Goal: Task Accomplishment & Management: Complete application form

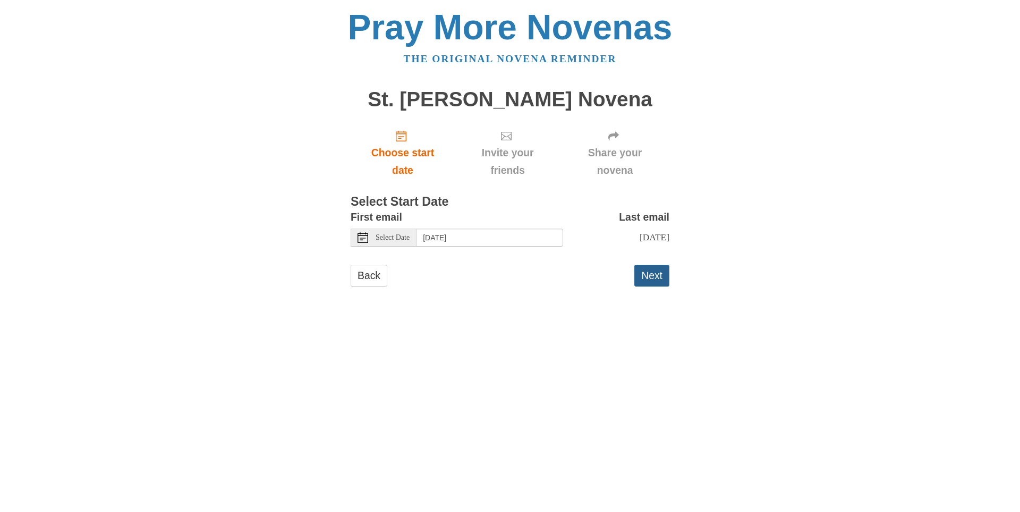
click at [653, 274] on button "Next" at bounding box center [651, 276] width 35 height 22
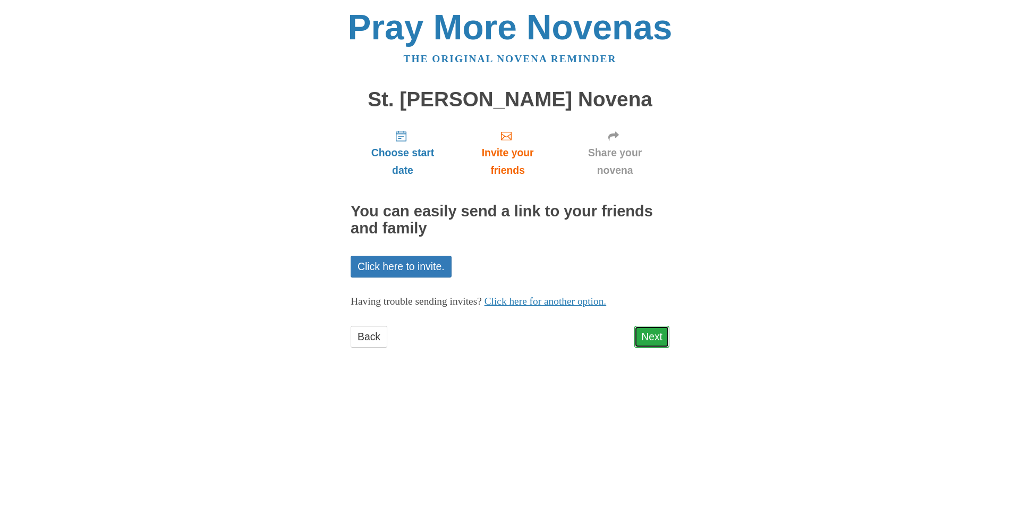
click at [654, 338] on link "Next" at bounding box center [651, 337] width 35 height 22
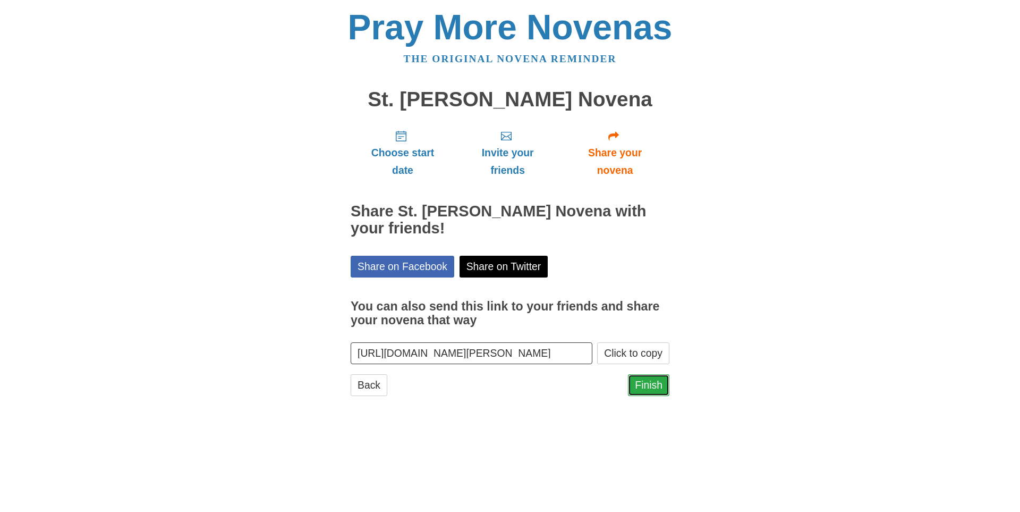
click at [649, 383] on link "Finish" at bounding box center [648, 385] width 41 height 22
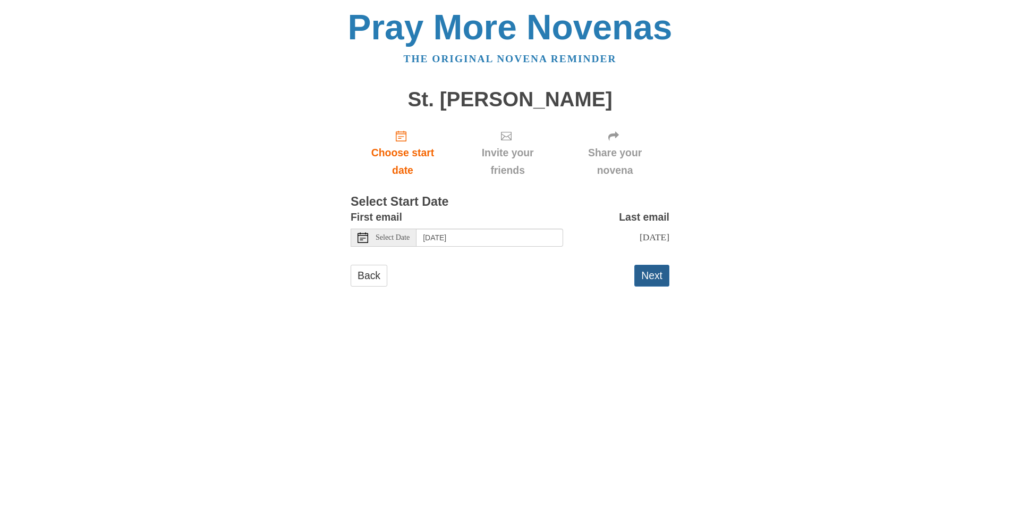
click at [654, 276] on button "Next" at bounding box center [651, 276] width 35 height 22
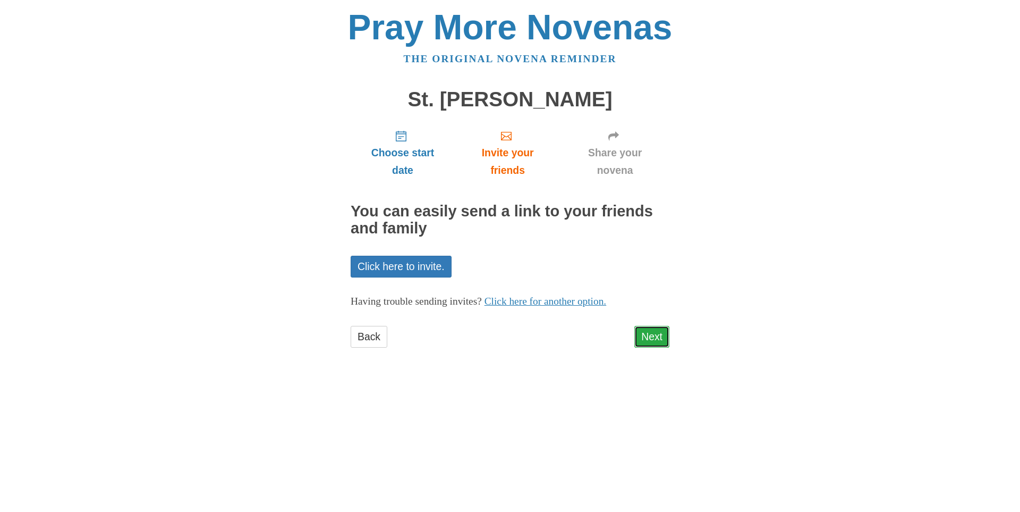
click at [649, 340] on link "Next" at bounding box center [651, 337] width 35 height 22
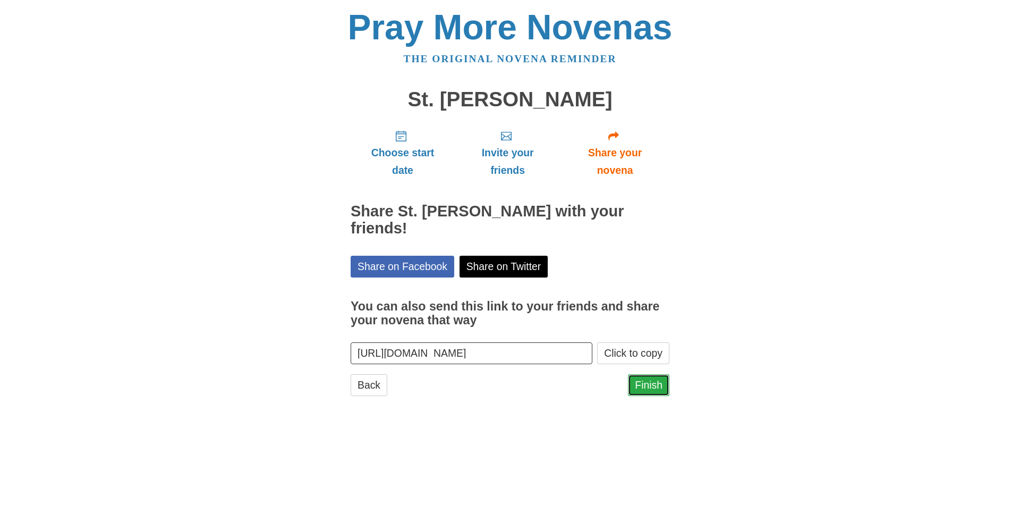
click at [650, 374] on link "Finish" at bounding box center [648, 385] width 41 height 22
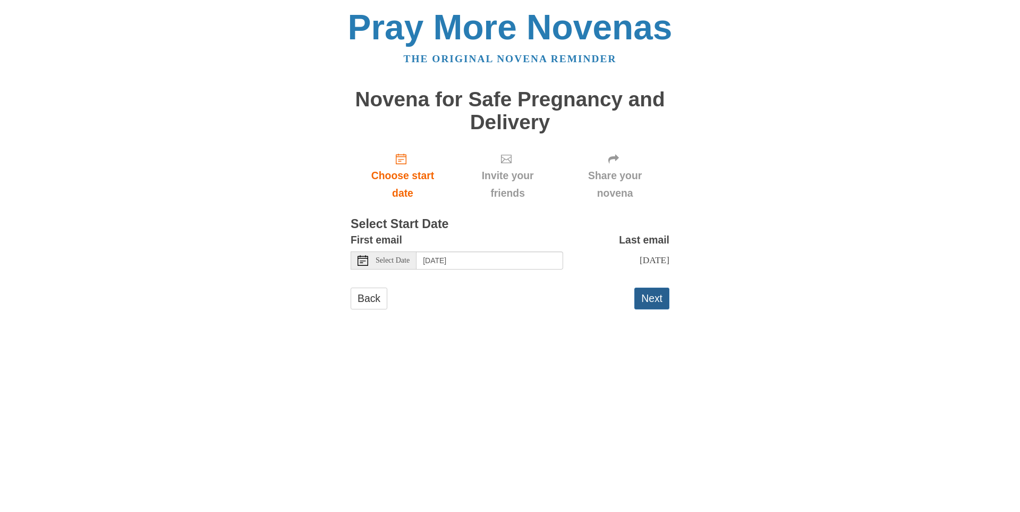
click at [654, 296] on button "Next" at bounding box center [651, 298] width 35 height 22
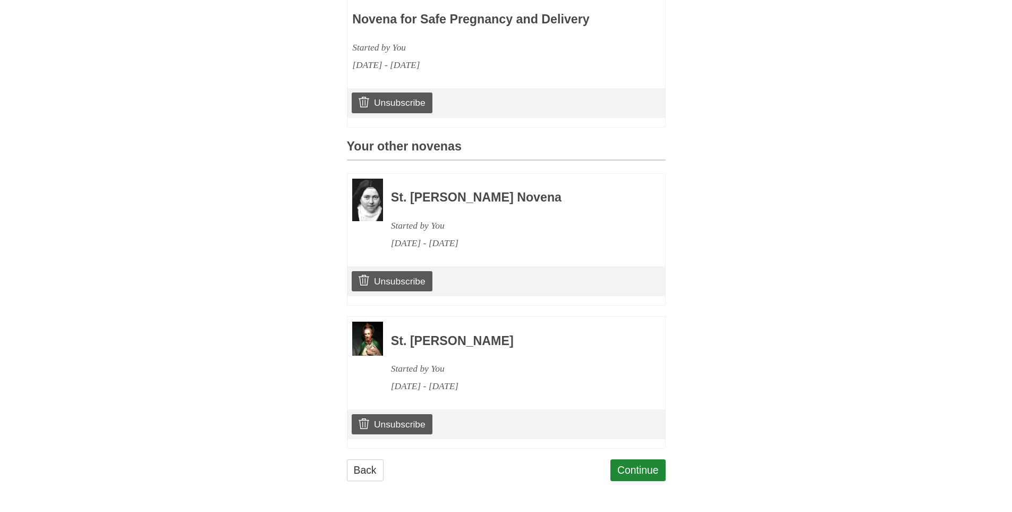
scroll to position [375, 0]
click at [637, 471] on link "Continue" at bounding box center [638, 470] width 55 height 22
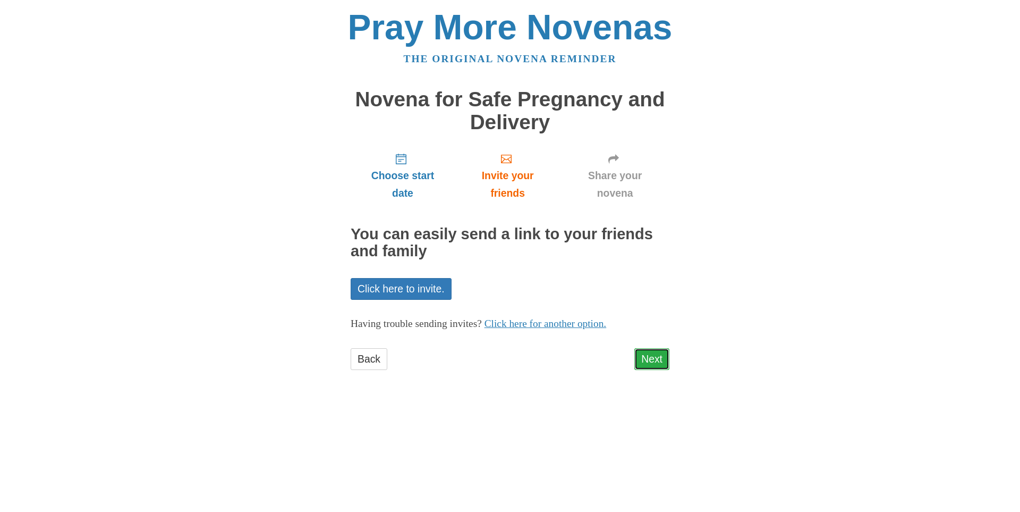
click at [646, 358] on link "Next" at bounding box center [651, 359] width 35 height 22
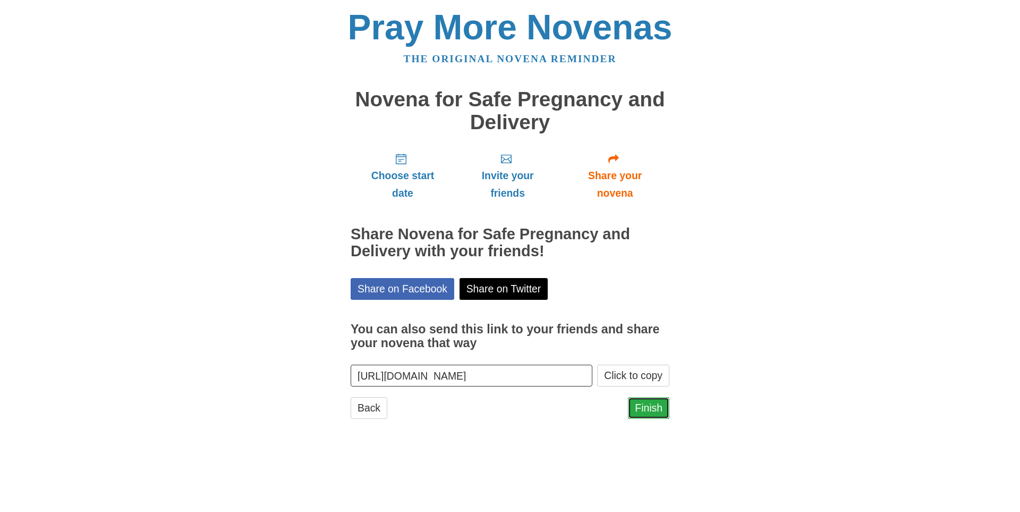
click at [652, 408] on link "Finish" at bounding box center [648, 408] width 41 height 22
